Goal: Task Accomplishment & Management: Manage account settings

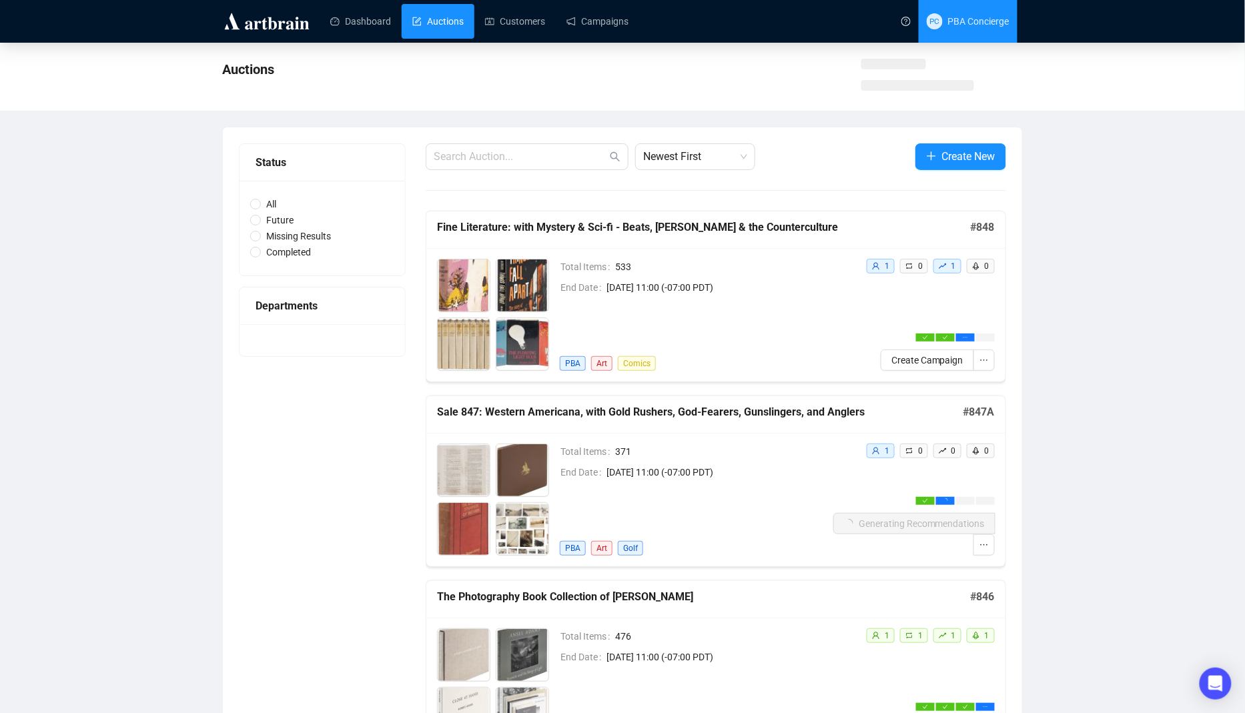
click at [955, 27] on span "PC PBA Concierge" at bounding box center [968, 21] width 83 height 43
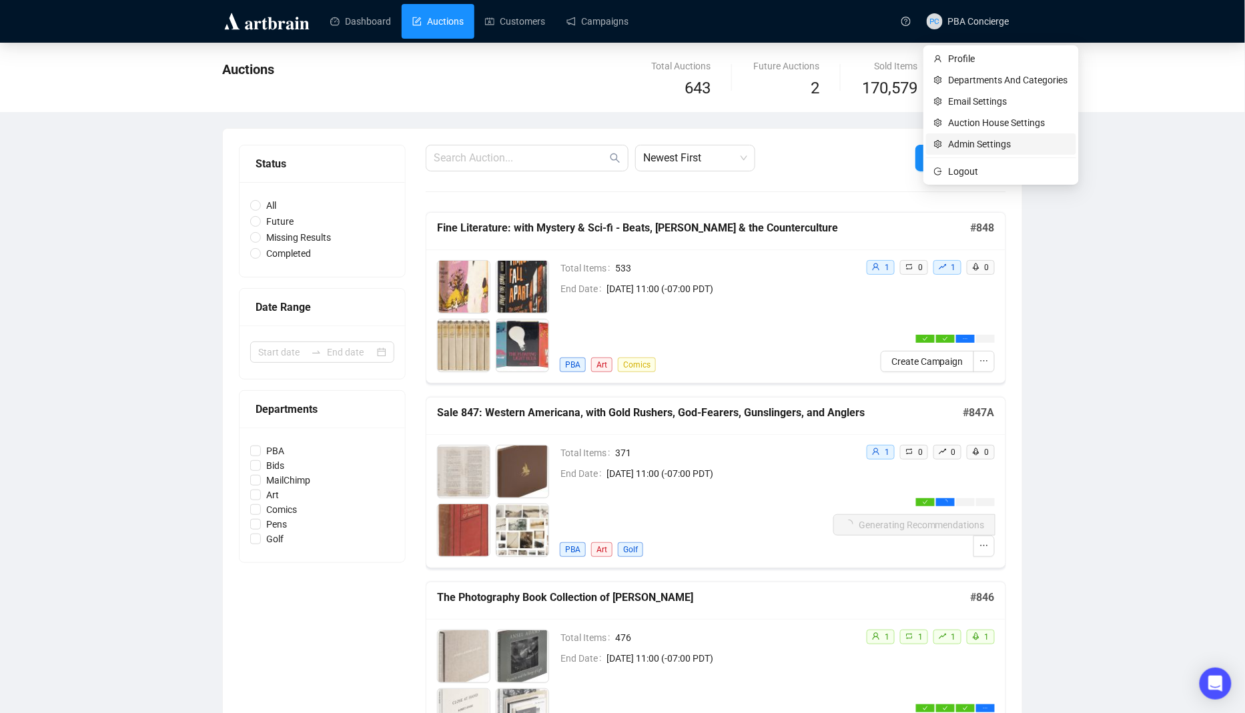
click at [980, 142] on span "Admin Settings" at bounding box center [1008, 144] width 119 height 15
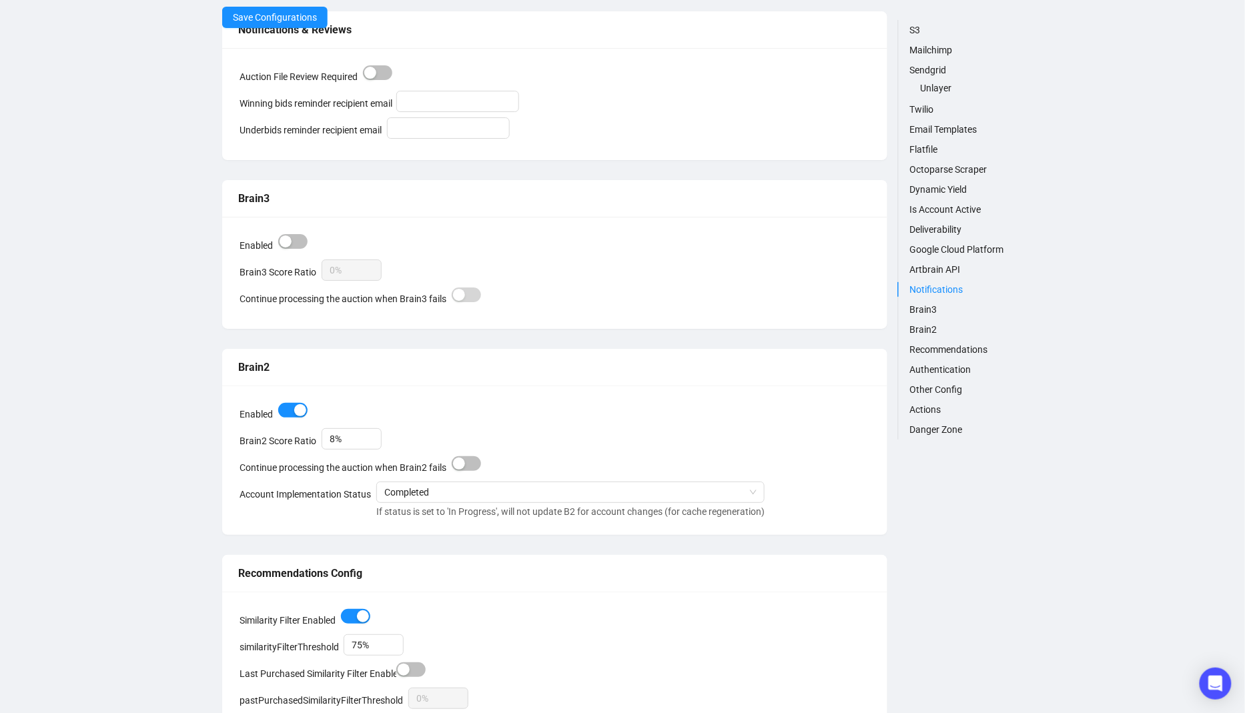
scroll to position [3586, 0]
click at [930, 328] on link "Brain2" at bounding box center [965, 329] width 113 height 15
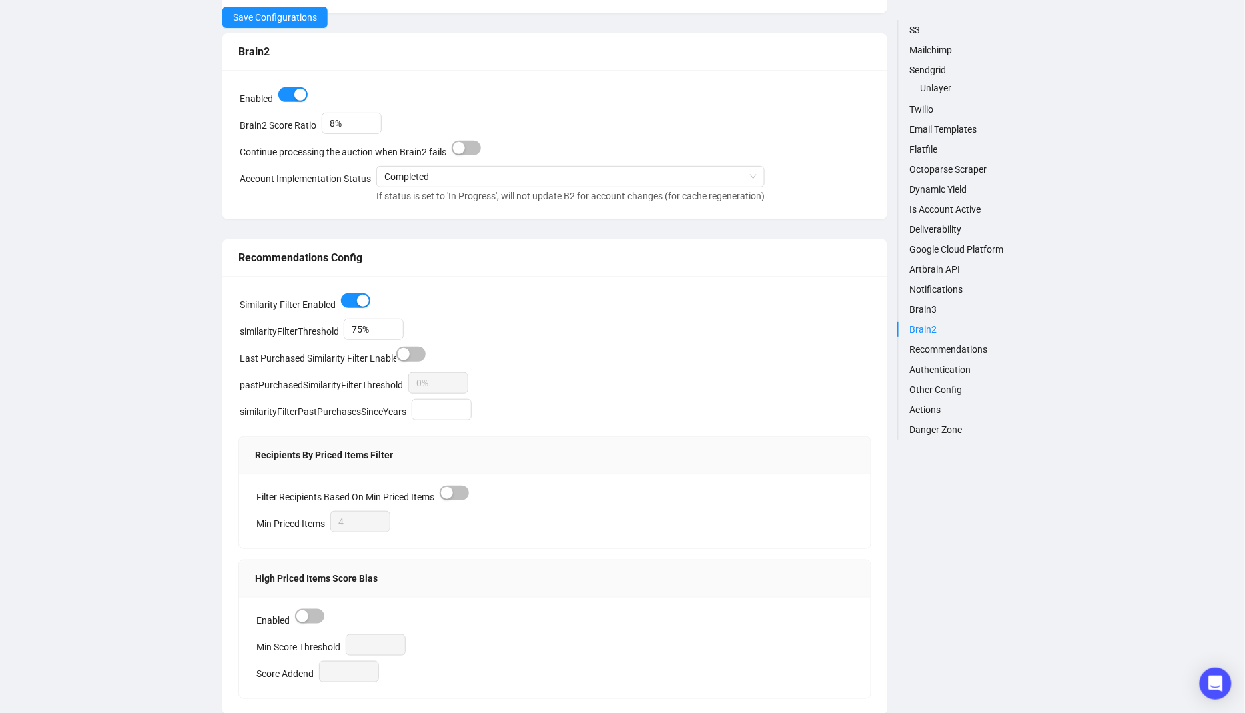
scroll to position [3906, 0]
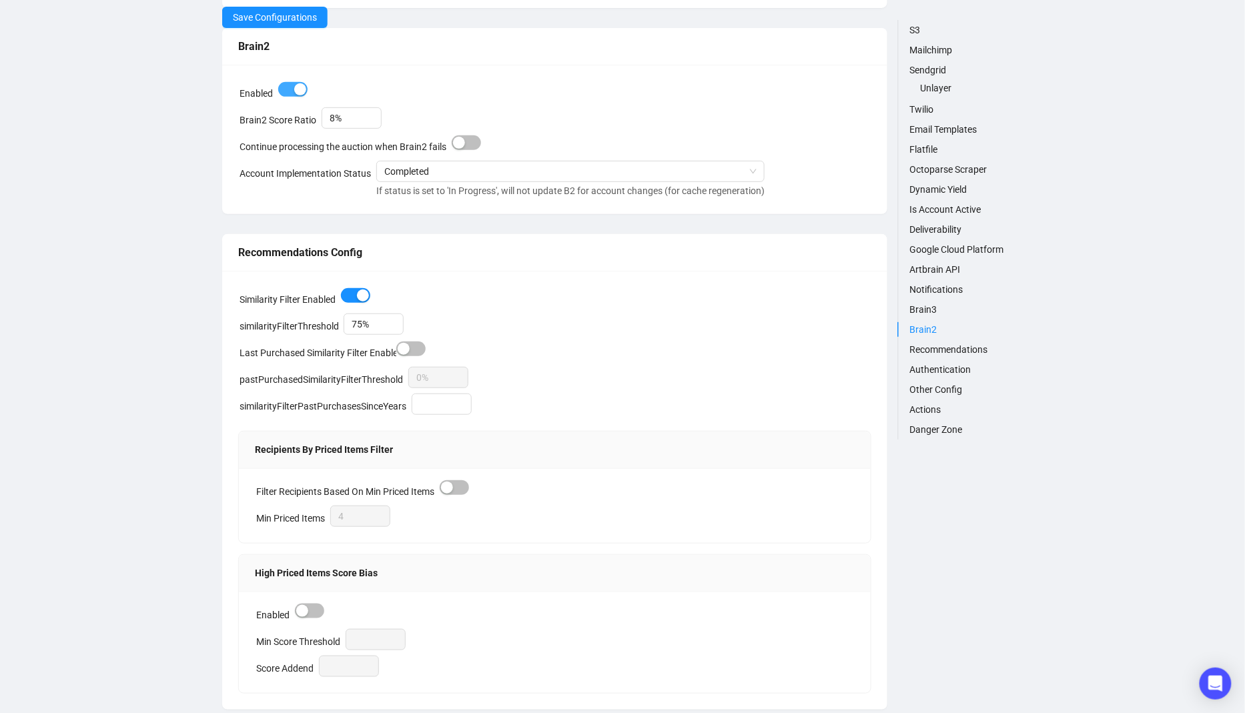
click at [290, 82] on span "button" at bounding box center [292, 89] width 29 height 15
click at [291, 21] on span "Save Configurations" at bounding box center [275, 17] width 84 height 15
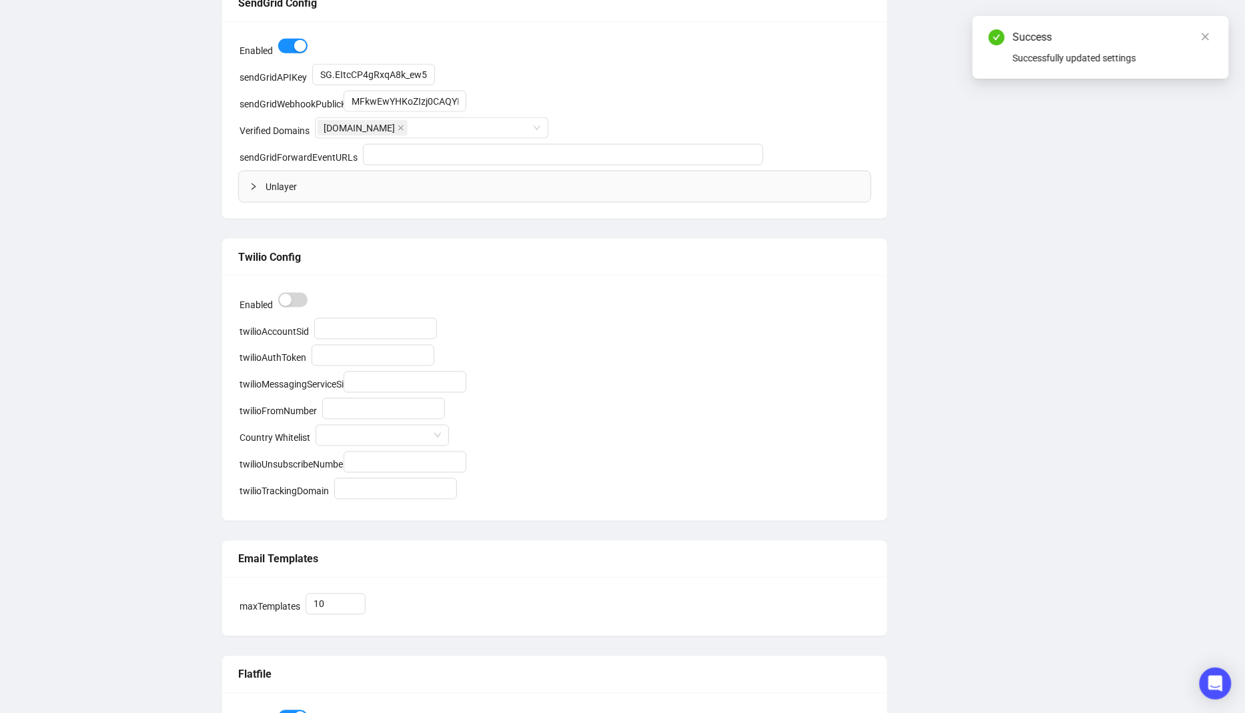
scroll to position [0, 0]
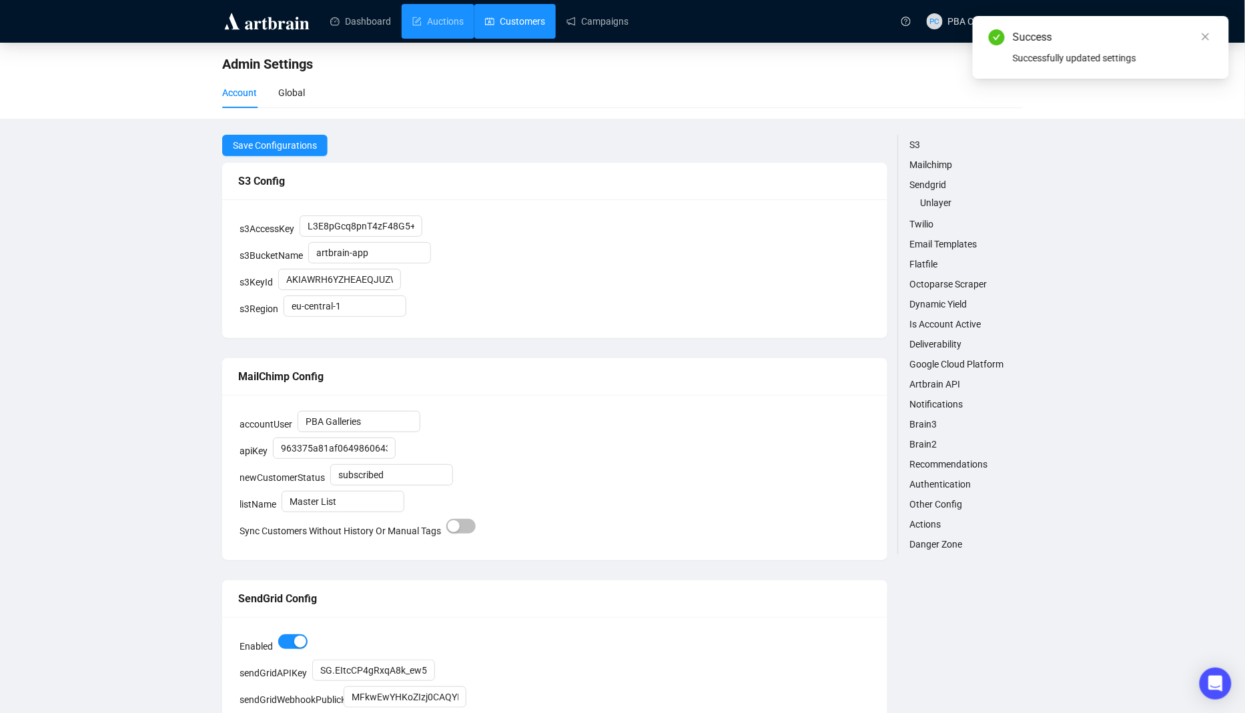
click at [449, 23] on link "Auctions" at bounding box center [437, 21] width 51 height 35
